Goal: Task Accomplishment & Management: Manage account settings

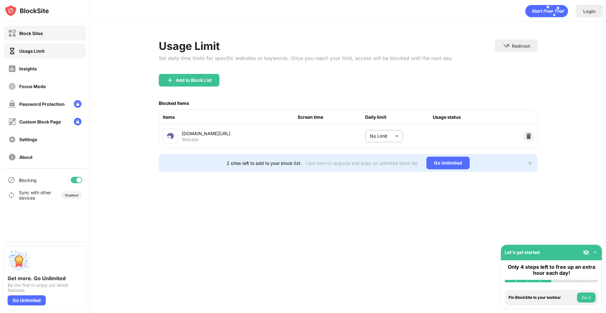
click at [51, 37] on div "Block Sites" at bounding box center [45, 33] width 82 height 15
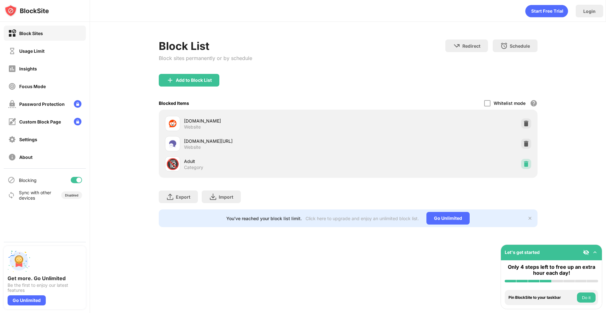
click at [528, 164] on img at bounding box center [526, 164] width 6 height 6
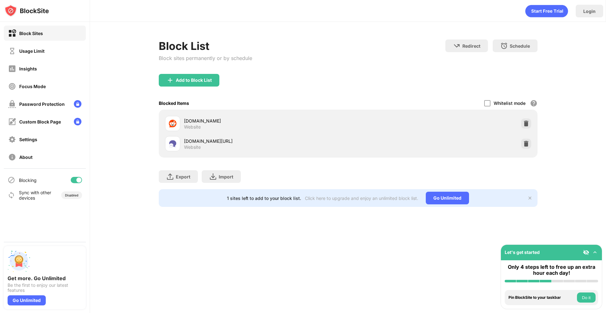
click at [190, 92] on div "Add to Block List" at bounding box center [348, 85] width 379 height 23
click at [190, 84] on div "Add to Block List" at bounding box center [189, 80] width 61 height 13
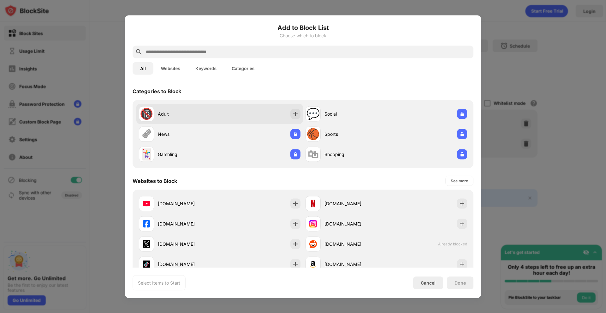
click at [204, 109] on div "🔞 Adult" at bounding box center [179, 113] width 81 height 15
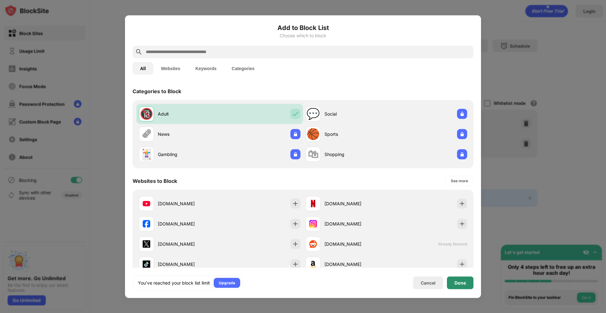
click at [456, 281] on div "Done" at bounding box center [460, 282] width 11 height 5
